Goal: Information Seeking & Learning: Find specific fact

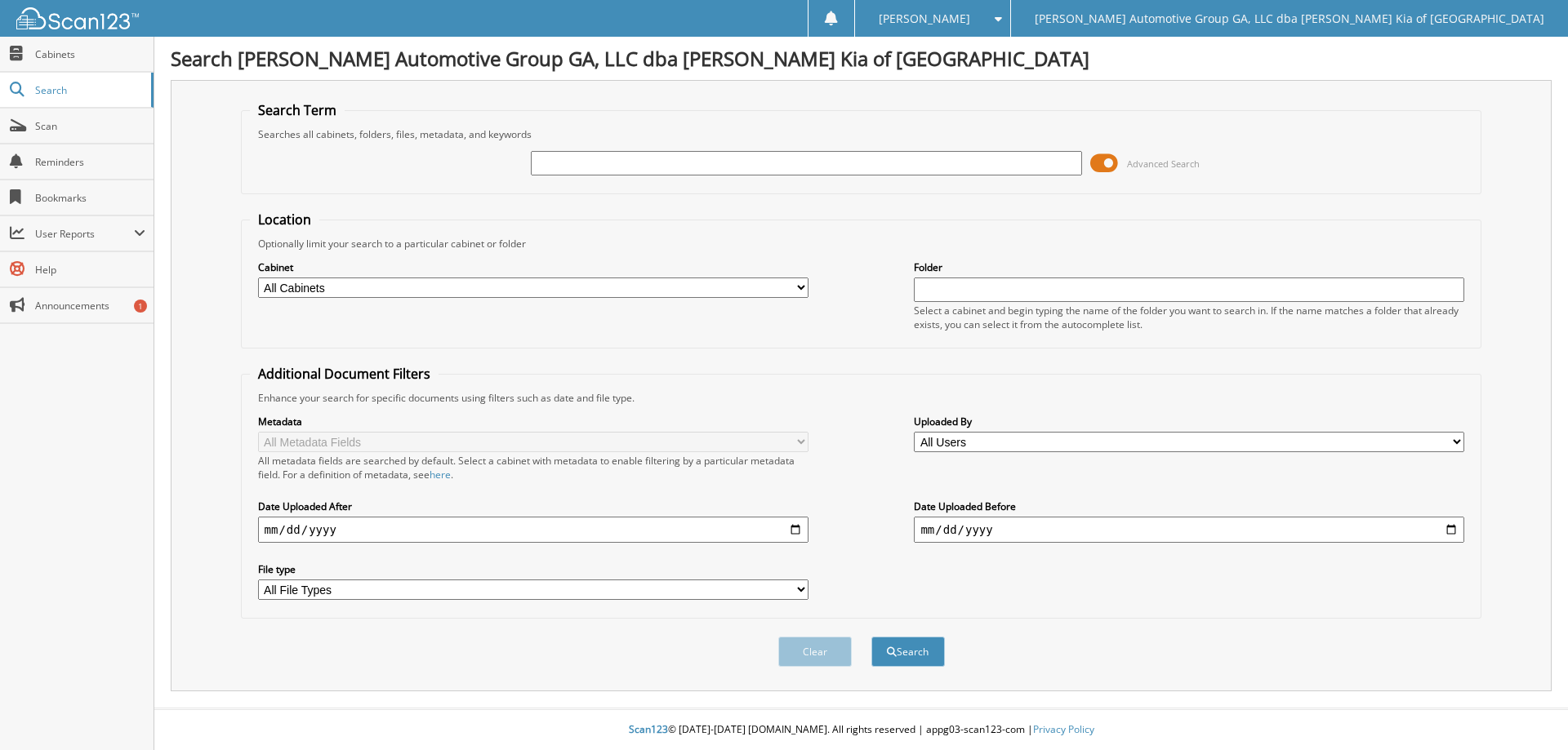
click at [1104, 167] on span at bounding box center [1104, 163] width 28 height 25
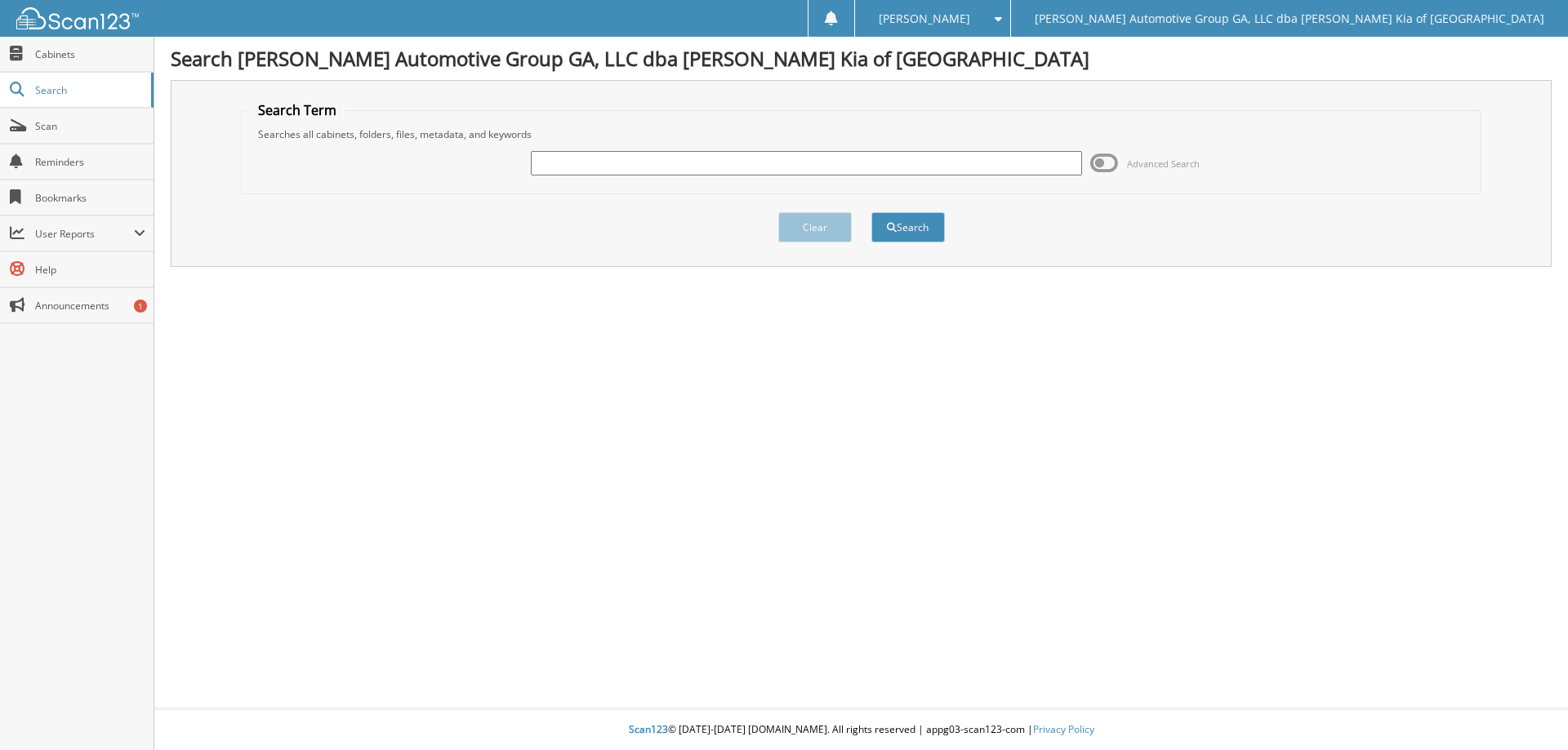
click at [759, 151] on input "text" at bounding box center [806, 163] width 551 height 25
type input "[PERSON_NAME]"
click at [871, 212] on button "Search" at bounding box center [908, 227] width 73 height 31
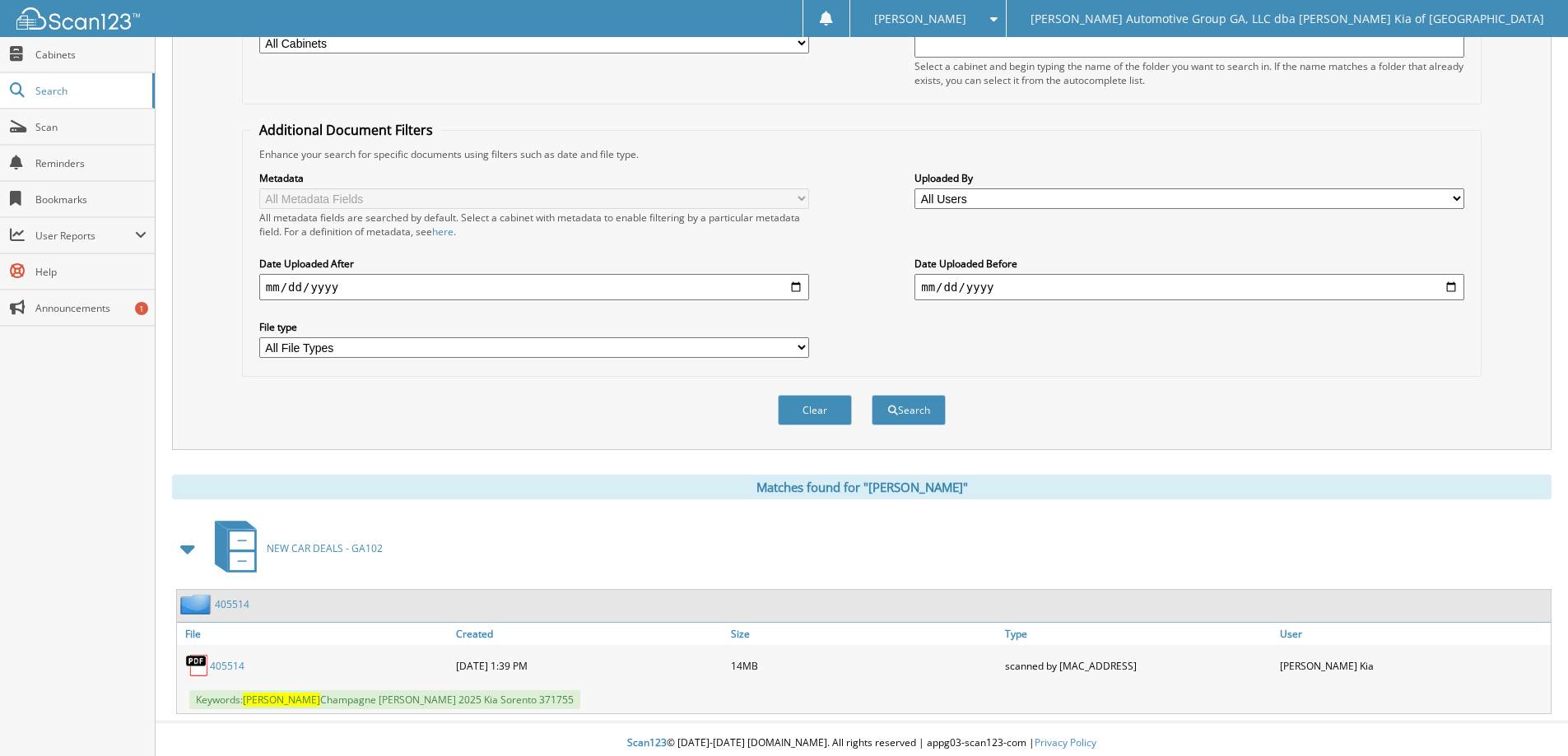
scroll to position [255, 0]
